Goal: Use online tool/utility: Utilize a website feature to perform a specific function

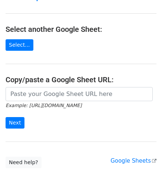
scroll to position [74, 0]
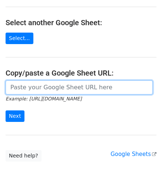
click at [38, 89] on input "url" at bounding box center [79, 87] width 147 height 14
paste input "https://docs.google.com/spreadsheets/d/1hZTg7C2rU7xUE7LVQhrb-Hu-7y3ejNbM4ITQng3…"
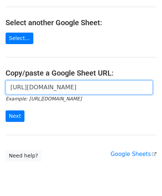
scroll to position [0, 160]
type input "https://docs.google.com/spreadsheets/d/1hZTg7C2rU7xUE7LVQhrb-Hu-7y3ejNbM4ITQng3…"
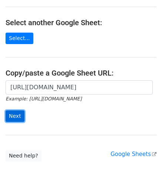
click at [16, 114] on input "Next" at bounding box center [15, 115] width 19 height 11
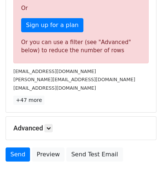
scroll to position [236, 0]
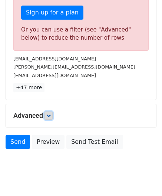
click at [53, 115] on link at bounding box center [48, 115] width 8 height 8
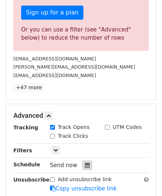
click at [85, 162] on icon at bounding box center [87, 164] width 5 height 5
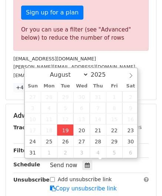
type input "[DATE] 12:00"
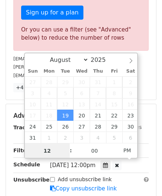
paste input "3"
type input "3"
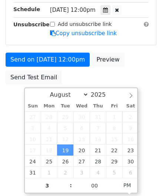
type input "[DATE] 15:00"
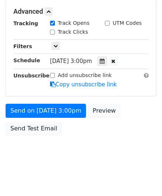
scroll to position [339, 0]
